Goal: Task Accomplishment & Management: Manage account settings

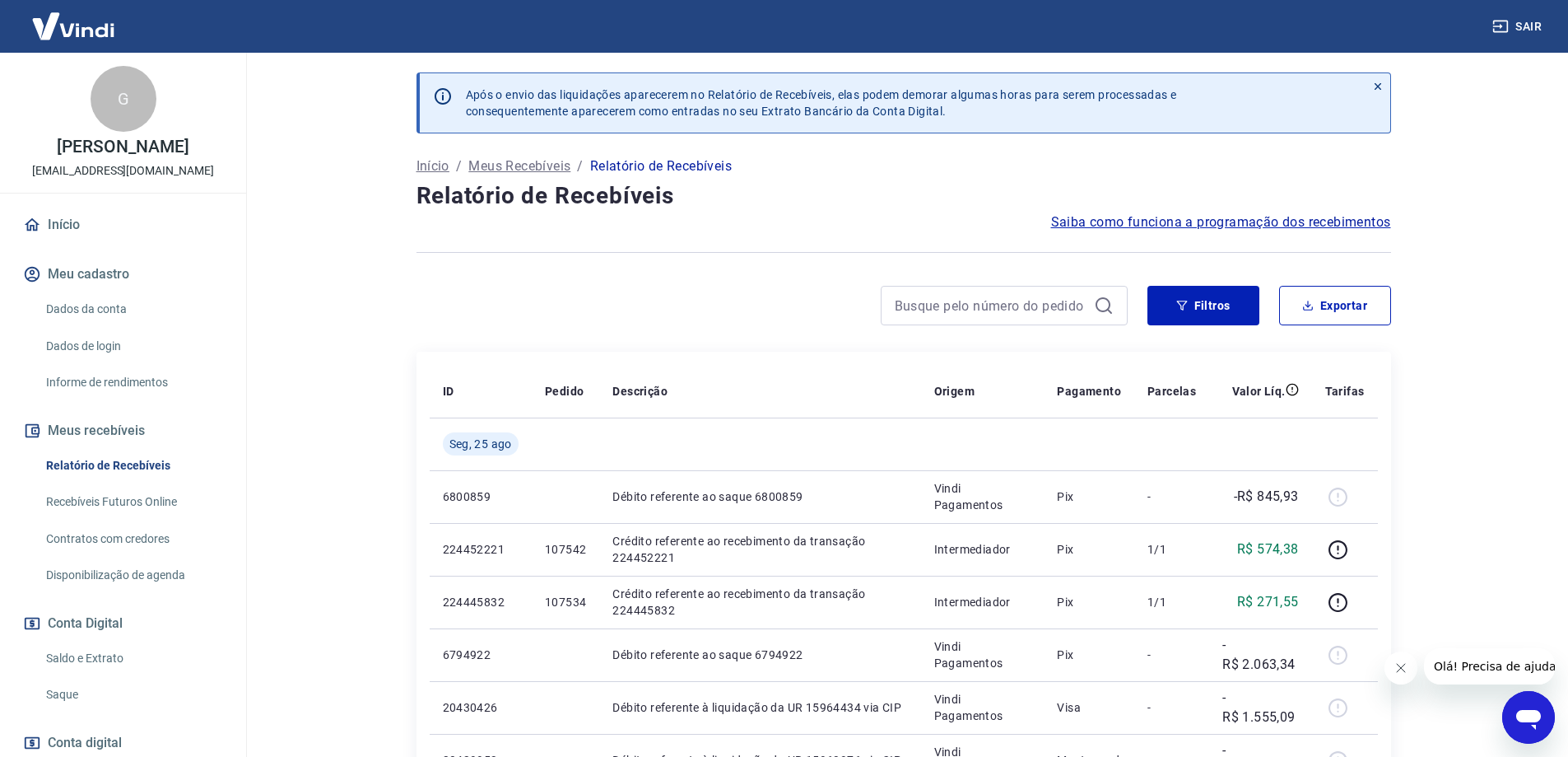
click at [685, 312] on div at bounding box center [772, 306] width 711 height 40
click at [145, 475] on link "Relatório de Recebíveis" at bounding box center [133, 466] width 187 height 34
click at [155, 519] on link "Recebíveis Futuros Online" at bounding box center [133, 502] width 187 height 34
